Goal: Understand process/instructions: Learn how to perform a task or action

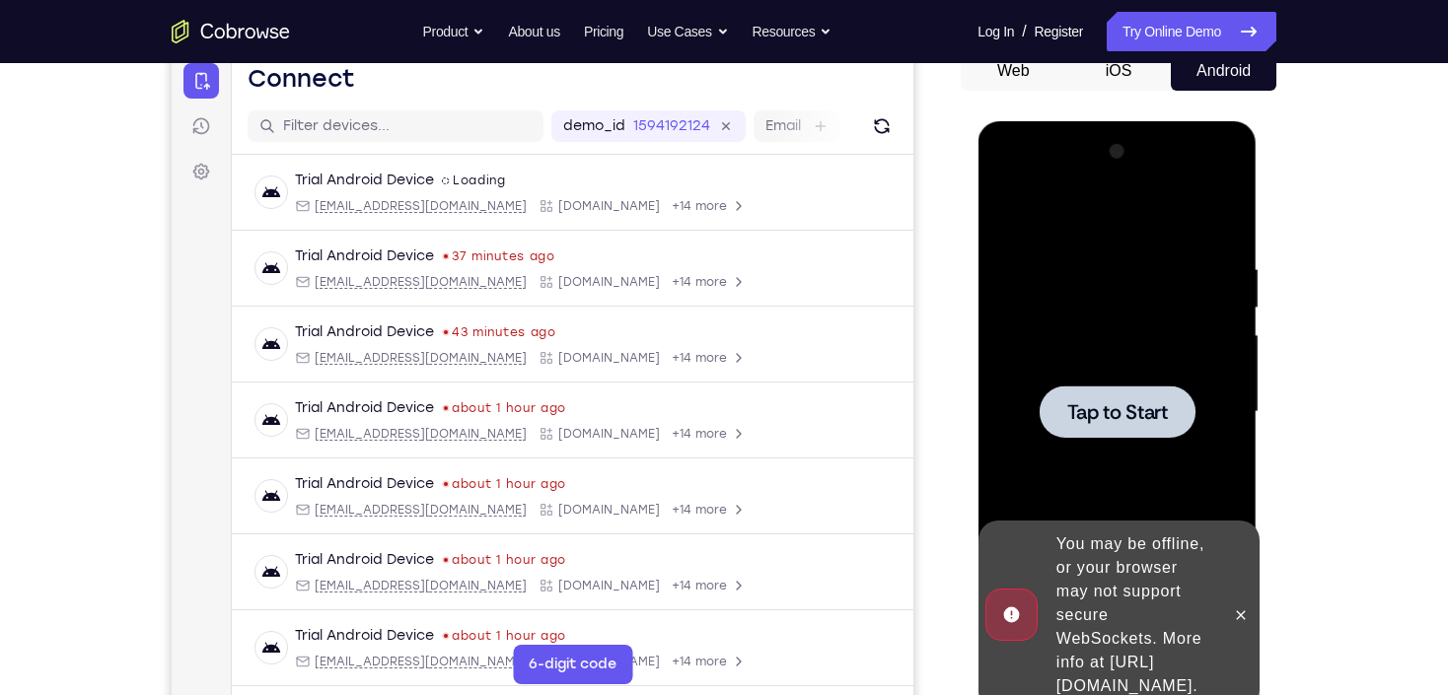
click at [1057, 291] on div at bounding box center [1116, 412] width 249 height 552
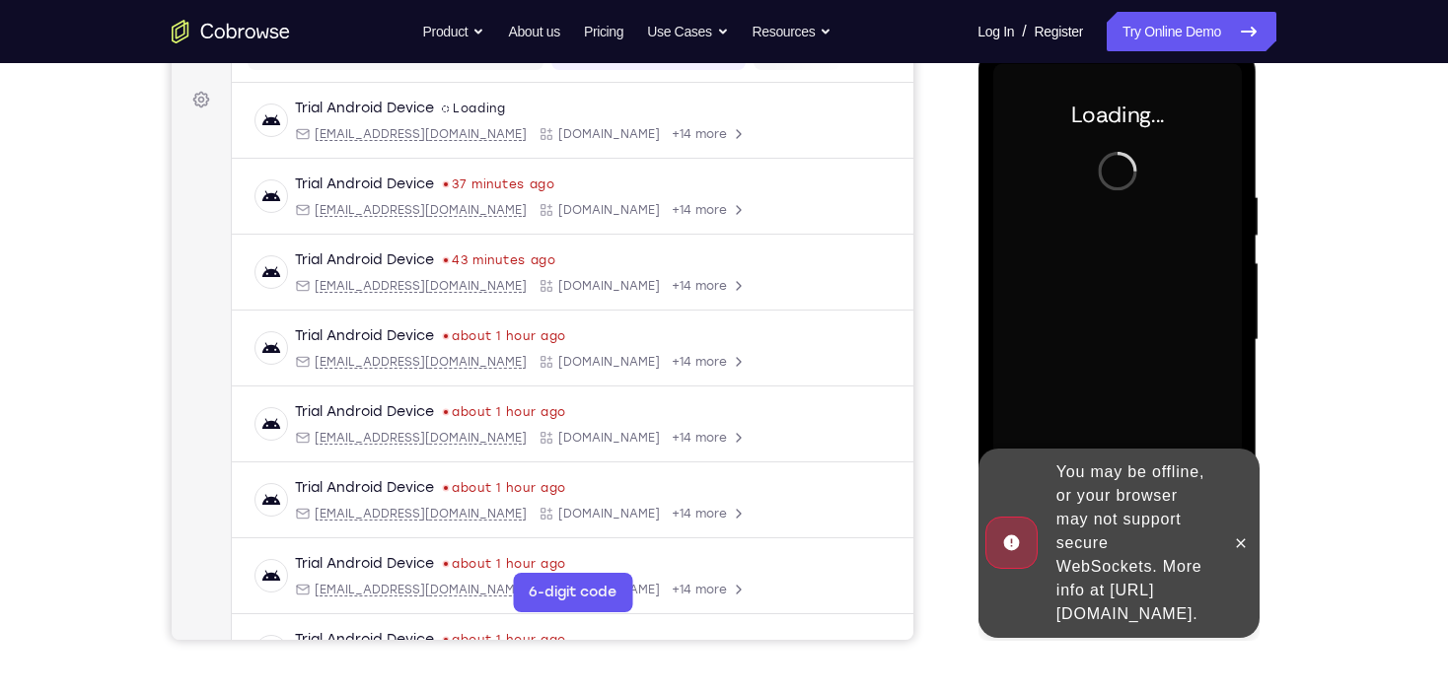
scroll to position [363, 0]
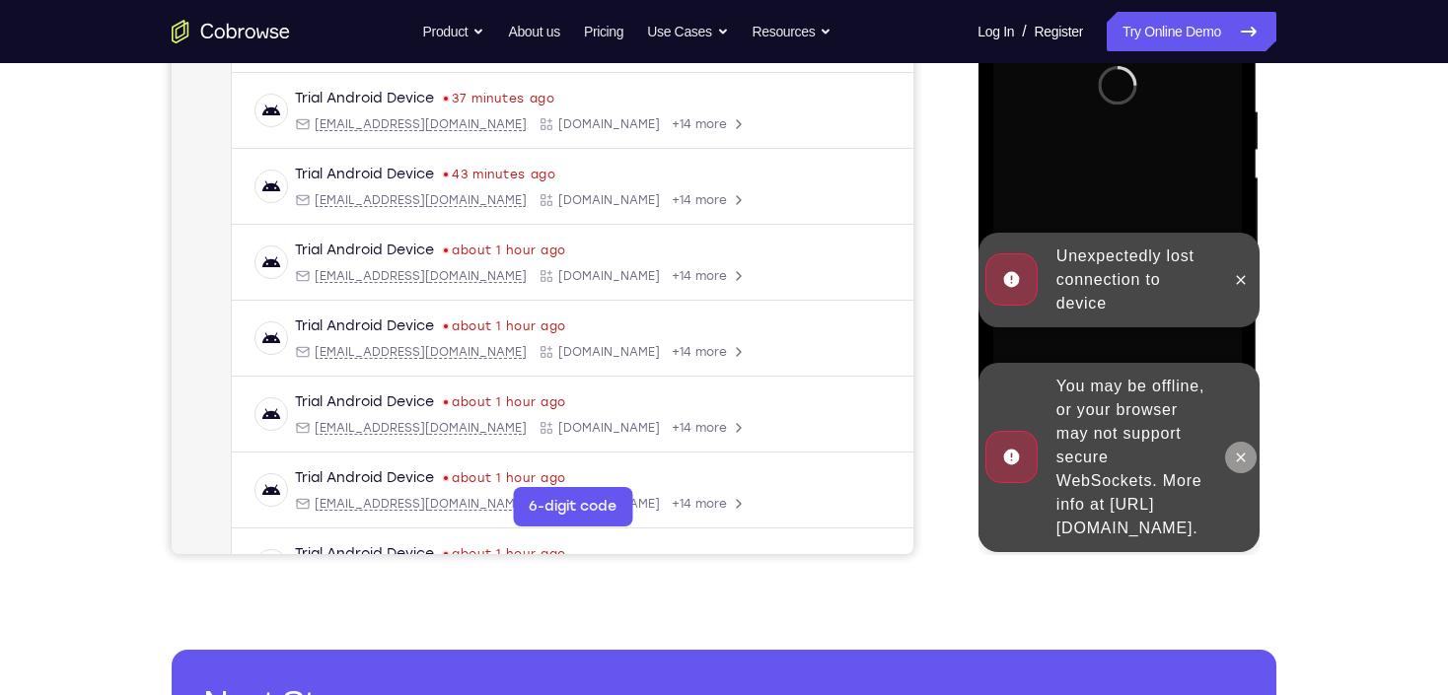
click at [1197, 442] on button at bounding box center [1240, 458] width 32 height 32
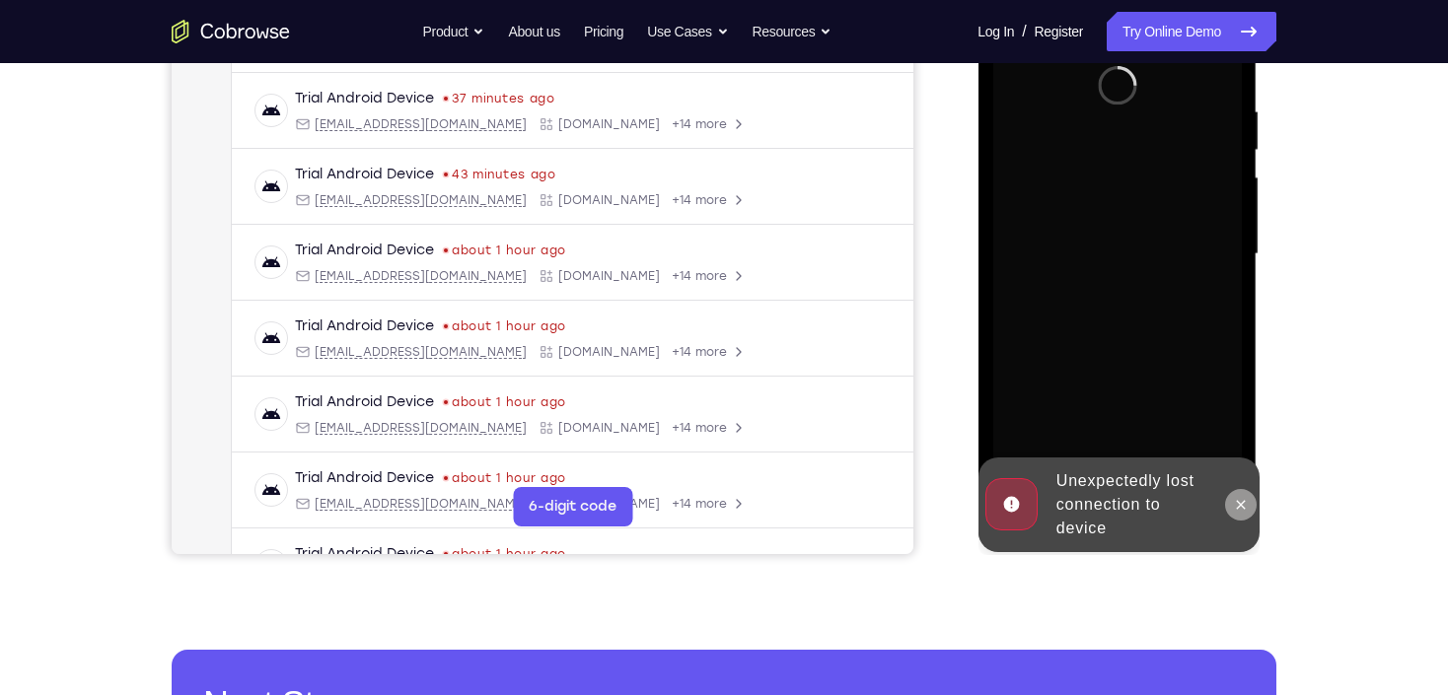
click at [1197, 503] on button at bounding box center [1240, 505] width 32 height 32
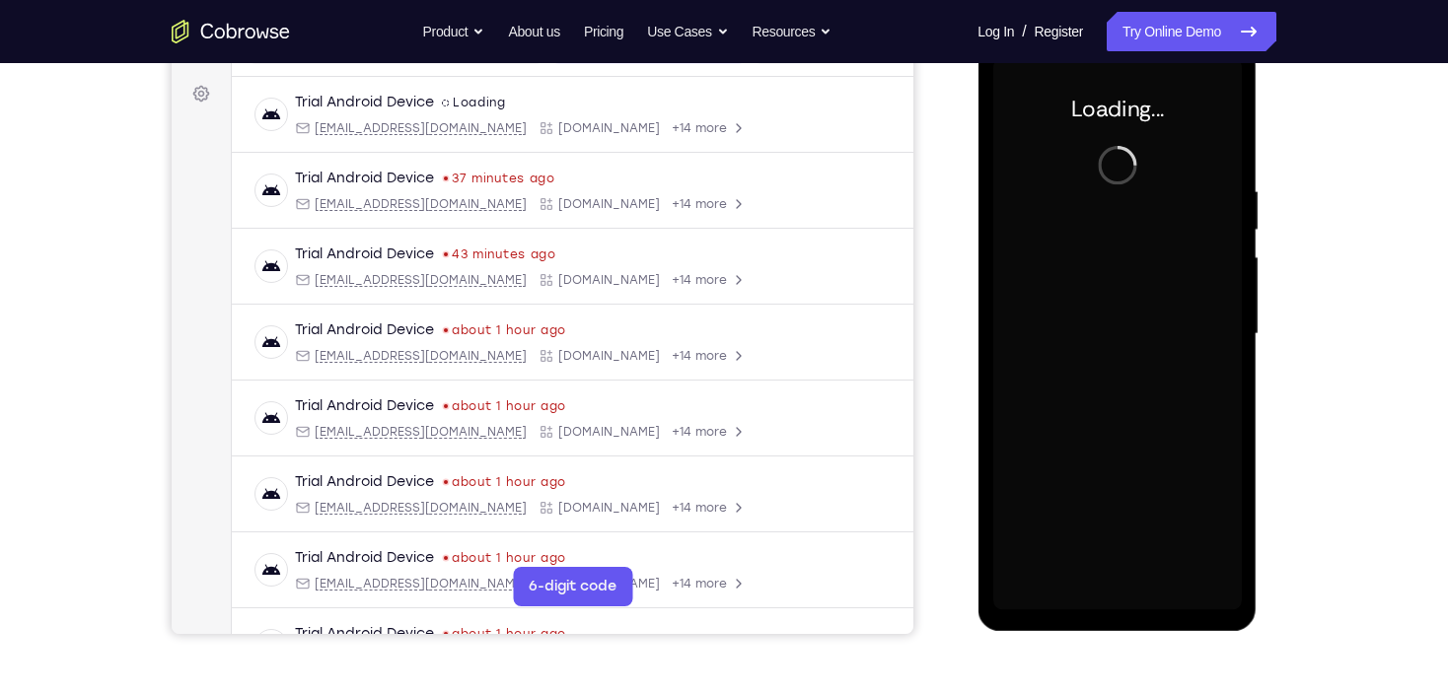
scroll to position [284, 0]
click at [1171, 242] on div at bounding box center [1116, 333] width 249 height 552
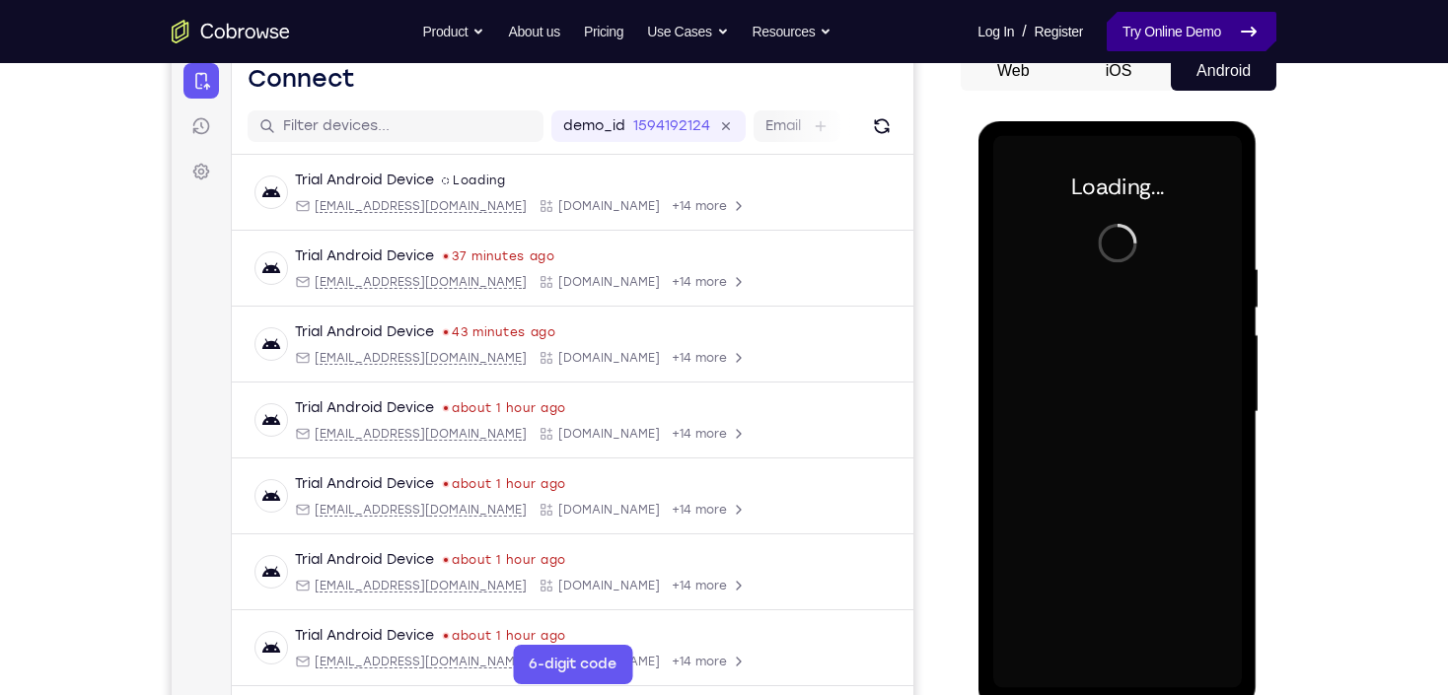
click at [1119, 23] on link "Try Online Demo" at bounding box center [1192, 31] width 170 height 39
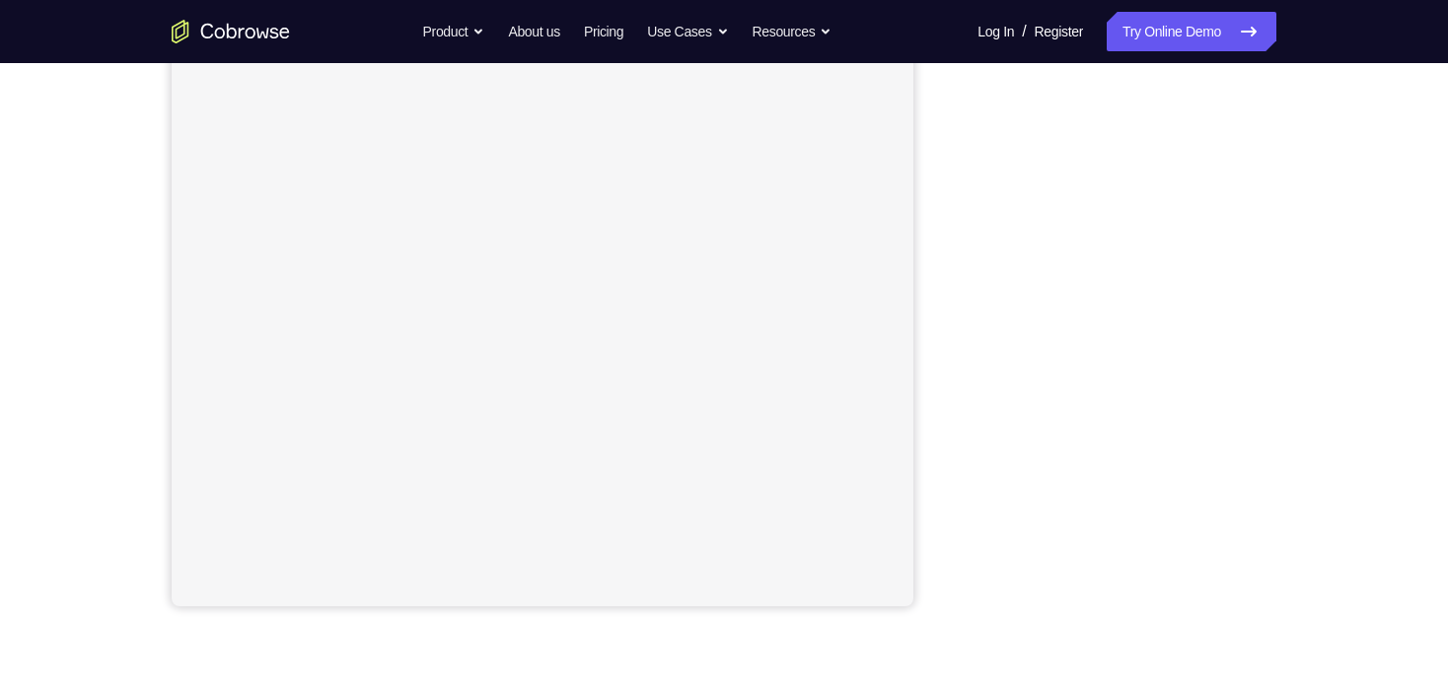
scroll to position [158, 0]
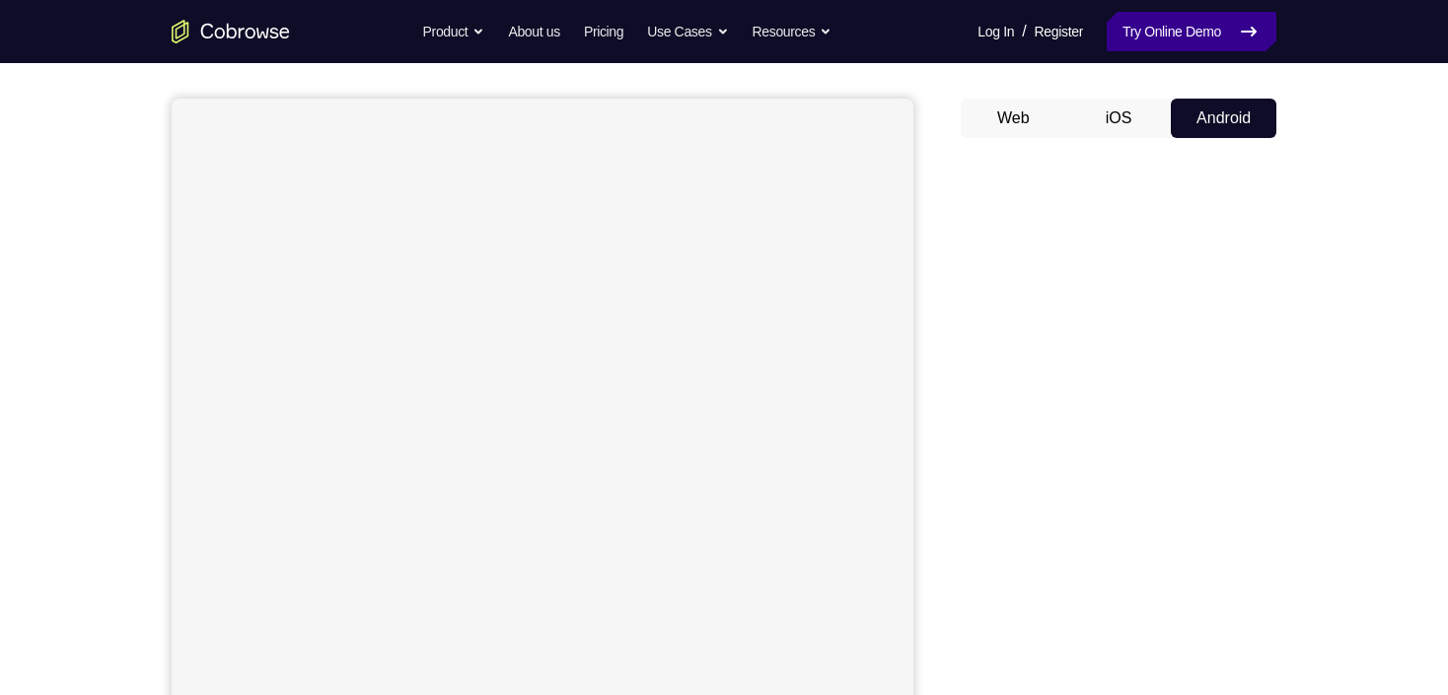
click at [1125, 38] on link "Try Online Demo" at bounding box center [1192, 31] width 170 height 39
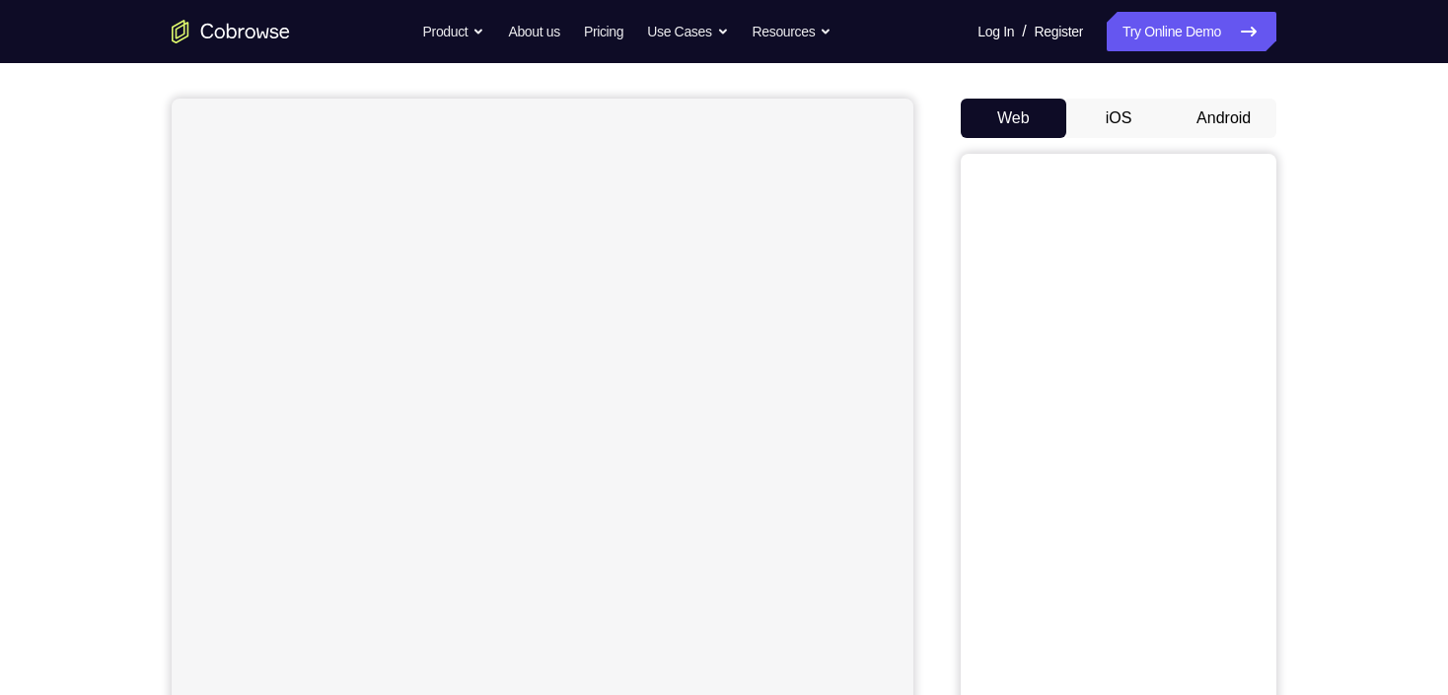
click at [1219, 123] on button "Android" at bounding box center [1224, 118] width 106 height 39
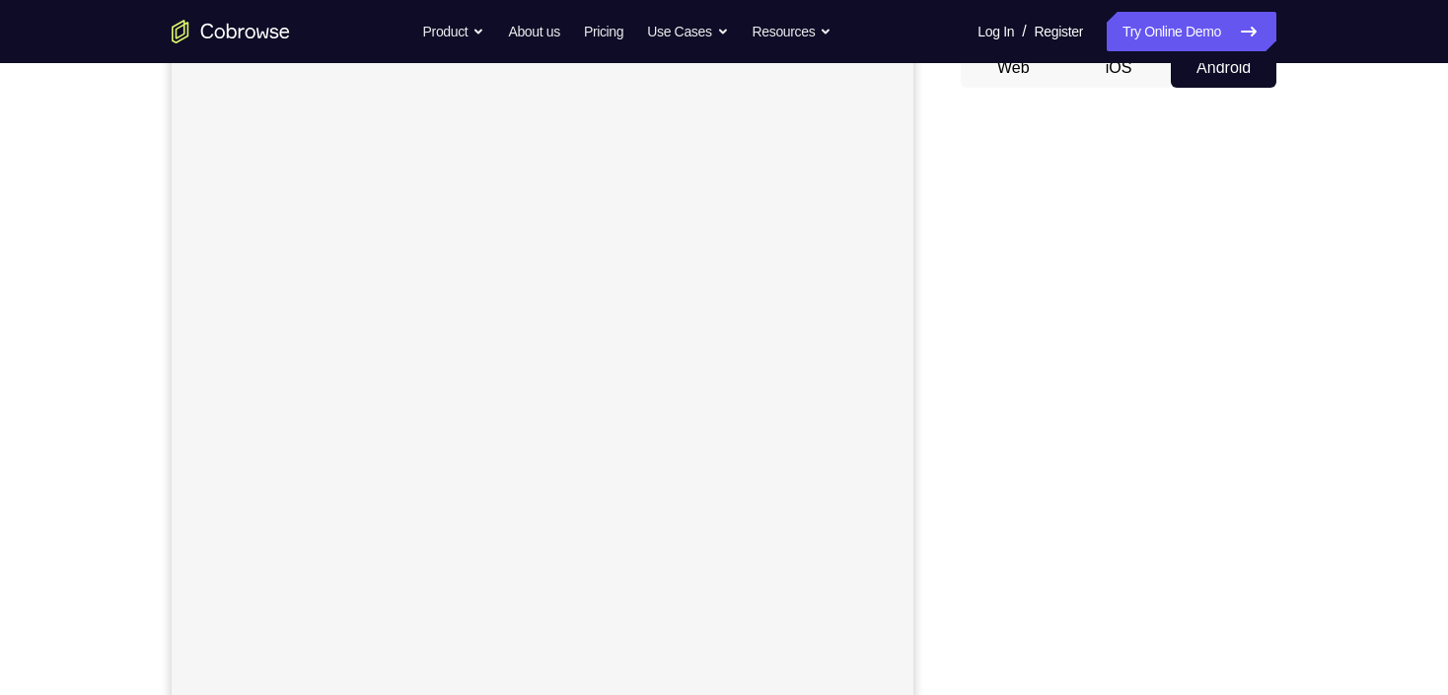
scroll to position [237, 0]
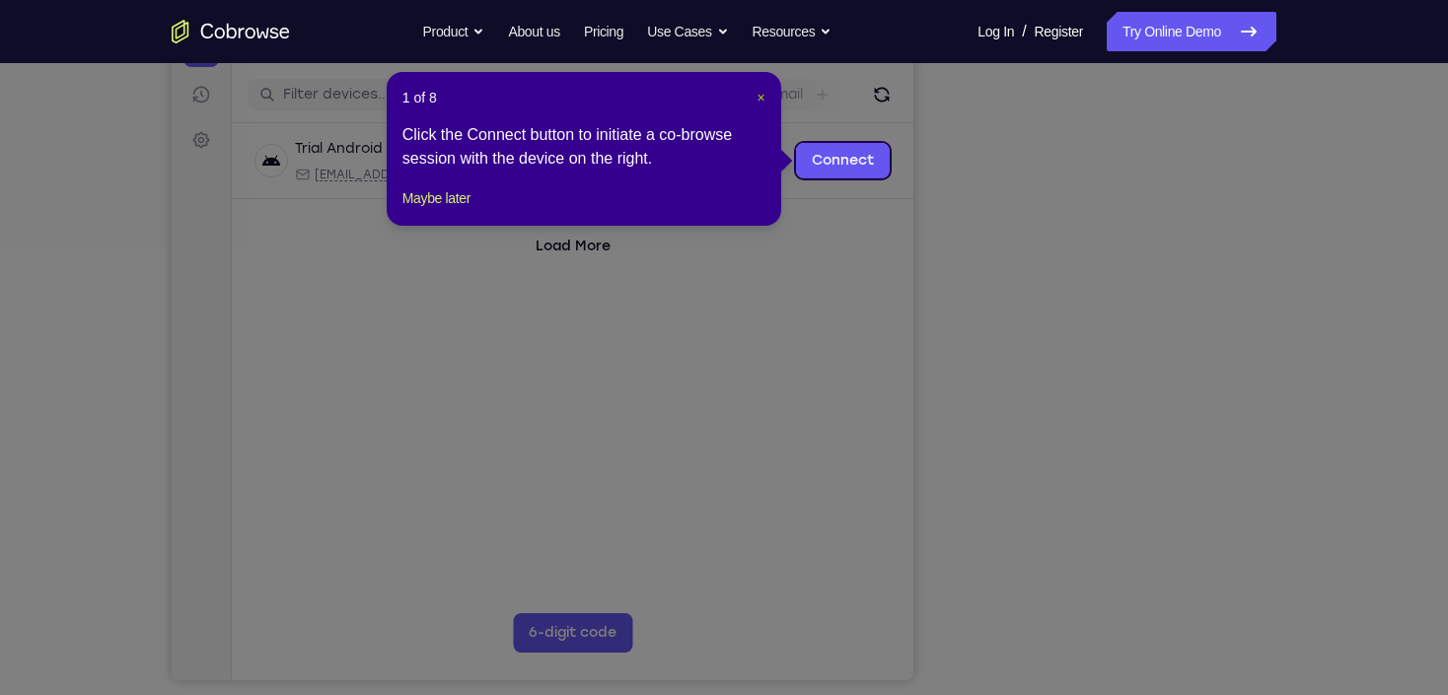
click at [762, 100] on span "×" at bounding box center [762, 98] width 8 height 16
